Goal: Information Seeking & Learning: Learn about a topic

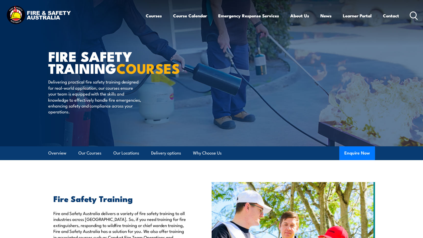
click at [414, 16] on icon at bounding box center [414, 15] width 8 height 8
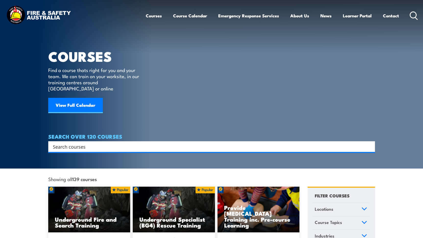
click at [153, 143] on input "Search input" at bounding box center [208, 147] width 311 height 8
type input "eeha"
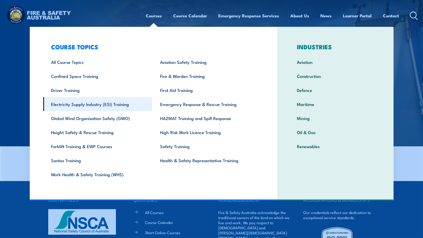
click at [108, 105] on link "Electricity Supply Industry (ESI) Training" at bounding box center [97, 104] width 109 height 14
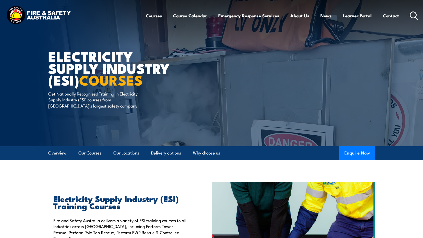
click at [409, 18] on div "Courses Course Calendar Emergency Response Services Services Overview Emergency…" at bounding box center [282, 16] width 273 height 22
click at [413, 17] on icon at bounding box center [414, 15] width 8 height 8
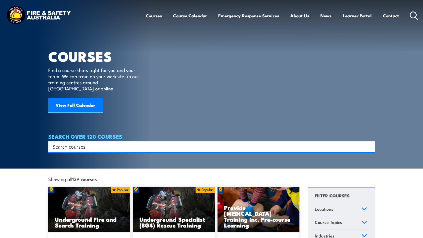
click at [120, 143] on input "Search input" at bounding box center [208, 147] width 311 height 8
type input "enter"
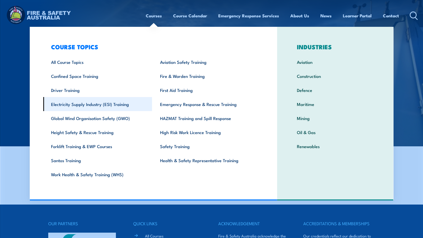
click at [99, 108] on link "Electricity Supply Industry (ESI) Training" at bounding box center [97, 104] width 109 height 14
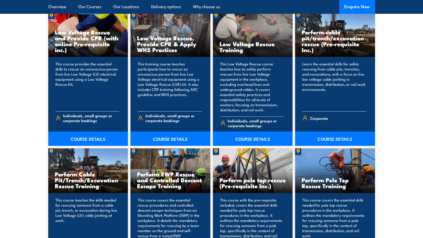
scroll to position [485, 0]
